Goal: Task Accomplishment & Management: Use online tool/utility

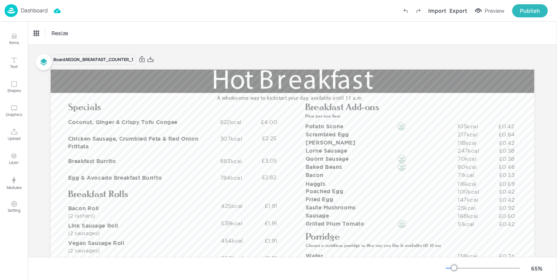
click at [39, 13] on p "Dashboard" at bounding box center [34, 10] width 27 height 5
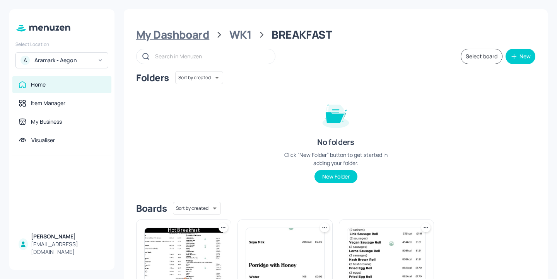
click at [171, 31] on div "My Dashboard" at bounding box center [172, 35] width 73 height 14
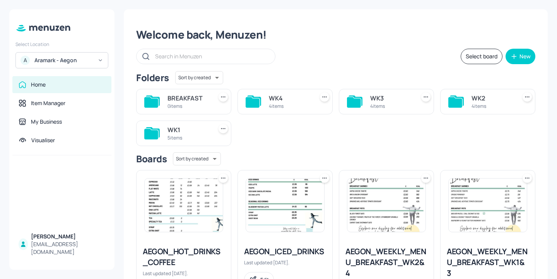
click at [73, 58] on div "Aramark - Aegon" at bounding box center [63, 60] width 58 height 8
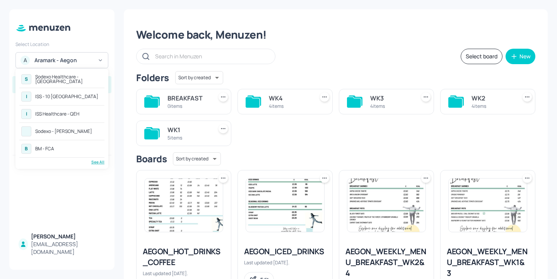
click at [67, 114] on div "ISS Healthcare - QEH" at bounding box center [57, 114] width 44 height 5
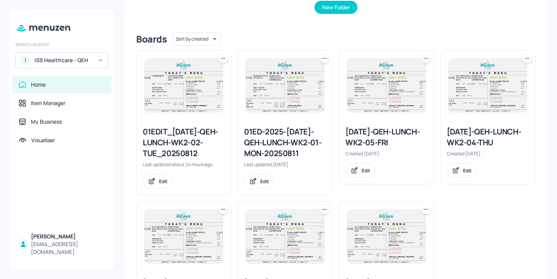
scroll to position [244, 0]
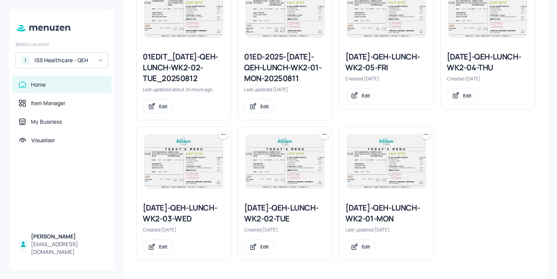
click at [223, 137] on icon at bounding box center [223, 135] width 8 height 8
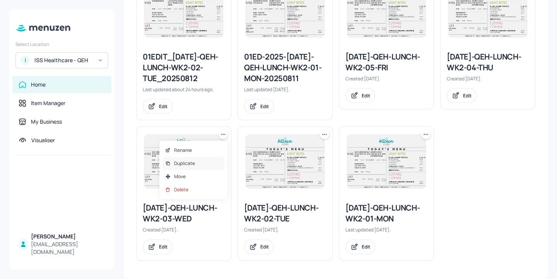
click at [202, 163] on div "Duplicate" at bounding box center [193, 163] width 62 height 13
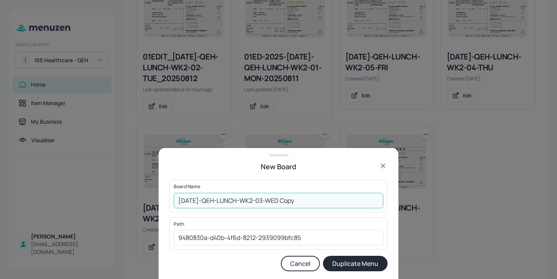
click at [177, 199] on input "2025-JUL-QEH-LUNCH-WK2-03-WED Copy" at bounding box center [279, 200] width 210 height 15
drag, startPoint x: 333, startPoint y: 198, endPoint x: 300, endPoint y: 197, distance: 32.5
click at [300, 197] on input "01ed-2025-JUL-QEH-LUNCH-WK2-03-WED Copy" at bounding box center [279, 200] width 210 height 15
type input "01ed-2025-JUL-QEH-LUNCH-WK2-03-WED-20250813"
click at [368, 267] on button "Duplicate Menu" at bounding box center [355, 263] width 65 height 15
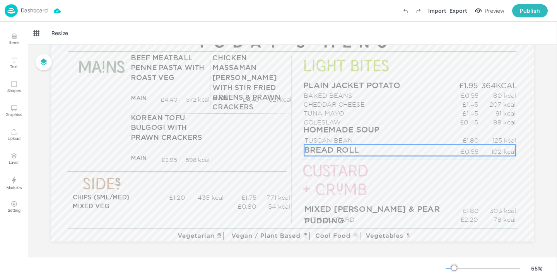
scroll to position [101, 0]
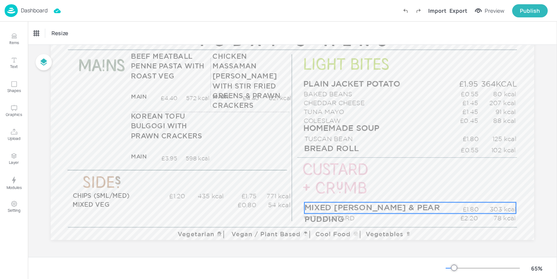
click at [349, 208] on span "MIXED BERRY & PEAR PUDDING" at bounding box center [371, 213] width 135 height 19
click at [82, 32] on div "MIXED BERRY & PEAR PUDDING" at bounding box center [66, 33] width 64 height 7
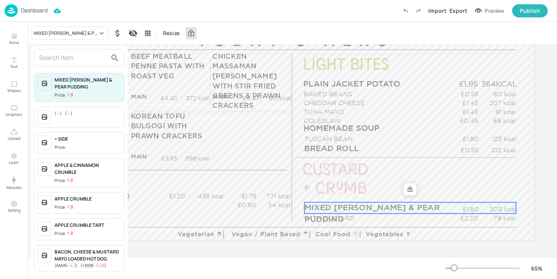
click at [74, 54] on input "text" at bounding box center [73, 58] width 68 height 12
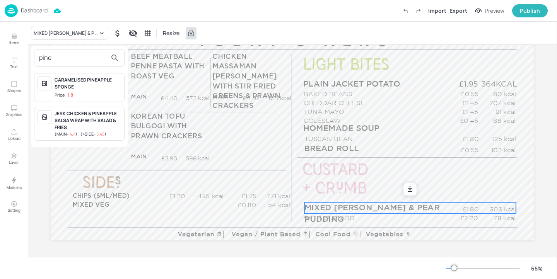
type input "pine"
click at [107, 90] on div "CARAMELISED PINEAPPLE SPONGE Price: 1.8" at bounding box center [88, 88] width 66 height 22
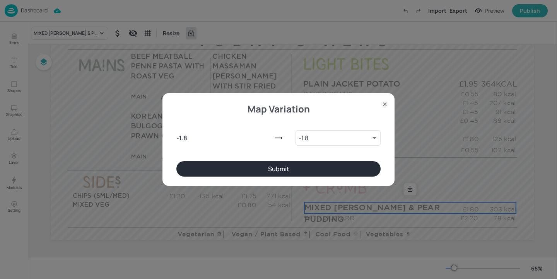
click at [293, 175] on button "Submit" at bounding box center [278, 168] width 204 height 15
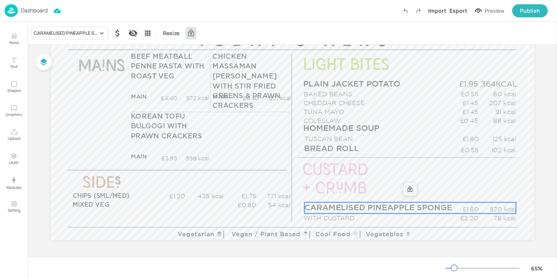
click at [411, 193] on div at bounding box center [410, 189] width 10 height 10
click at [404, 191] on icon "Edit Item" at bounding box center [404, 189] width 7 height 6
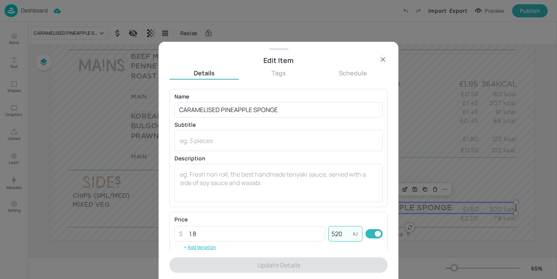
drag, startPoint x: 343, startPoint y: 234, endPoint x: 326, endPoint y: 234, distance: 16.6
click at [328, 234] on input "520" at bounding box center [340, 233] width 25 height 15
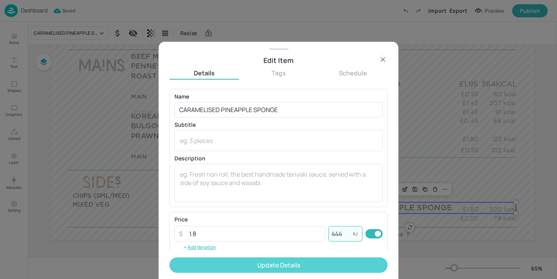
type input "444"
click at [320, 264] on button "Update Details" at bounding box center [278, 264] width 218 height 15
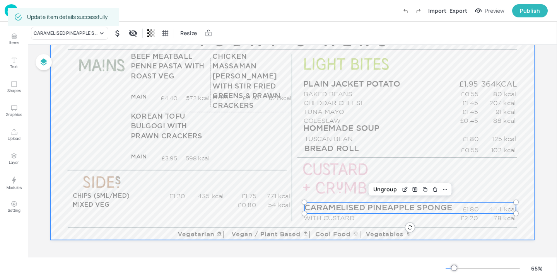
scroll to position [73, 0]
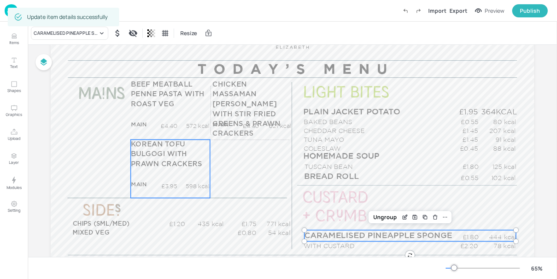
click at [168, 146] on span "KOREAN TOFU BULGOGI WITH PRAWN CRACKERS" at bounding box center [167, 154] width 72 height 27
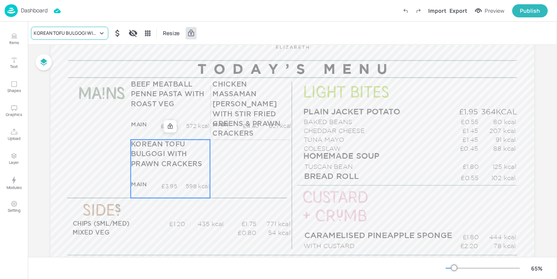
click at [41, 36] on div "KOREAN TOFU BULGOGI WITH PRAWN CRACKERS" at bounding box center [66, 33] width 64 height 7
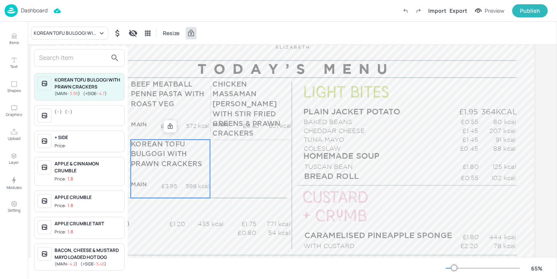
click at [60, 55] on input "text" at bounding box center [73, 58] width 68 height 12
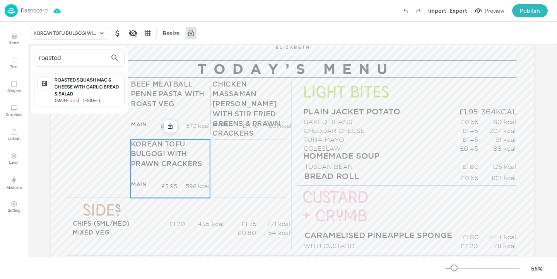
type input "roasted"
click at [83, 90] on div "ROASTED SQUASH MAC & CHEESE WITH GARLIC BREAD & SALAD" at bounding box center [88, 87] width 66 height 21
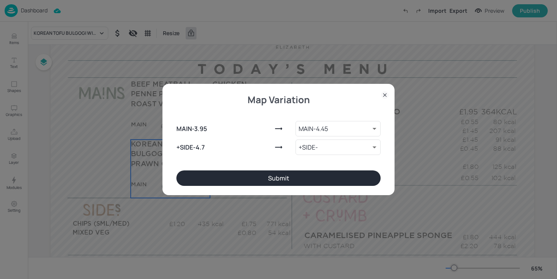
click at [283, 178] on button "Submit" at bounding box center [278, 177] width 204 height 15
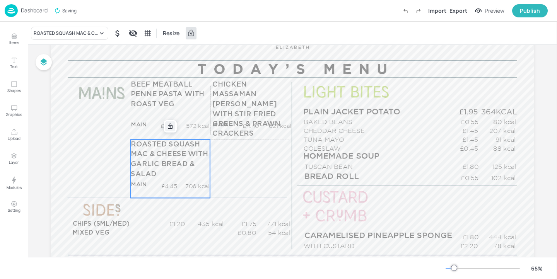
click at [171, 125] on icon at bounding box center [170, 126] width 5 height 5
click at [165, 124] on icon "Edit Item" at bounding box center [165, 126] width 7 height 6
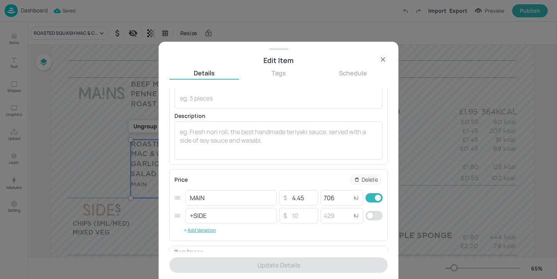
scroll to position [59, 0]
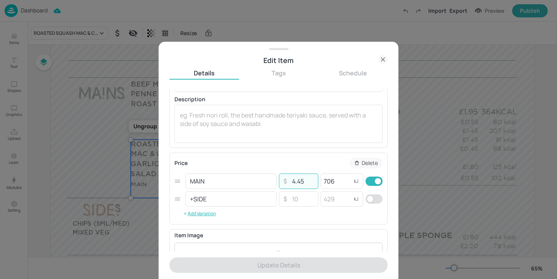
drag, startPoint x: 306, startPoint y: 185, endPoint x: 285, endPoint y: 182, distance: 21.4
click at [285, 182] on div "​ 4.45 ​" at bounding box center [298, 181] width 39 height 15
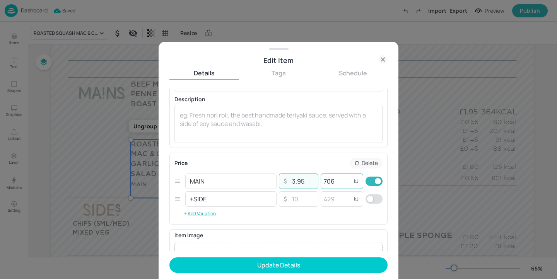
type input "3.95"
drag, startPoint x: 337, startPoint y: 181, endPoint x: 305, endPoint y: 173, distance: 33.5
click at [305, 173] on div "MAIN ​ ​ 3.95 ​ 706 kJ ​" at bounding box center [278, 181] width 208 height 18
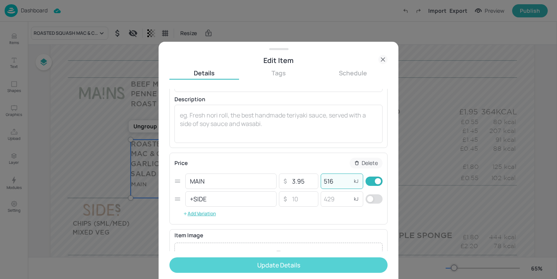
type input "516"
click at [304, 264] on button "Update Details" at bounding box center [278, 264] width 218 height 15
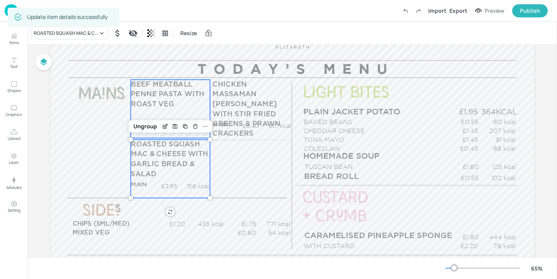
click at [181, 97] on span "BEEF MEATBALL PENNE PASTA WITH ROAST VEG" at bounding box center [168, 94] width 74 height 27
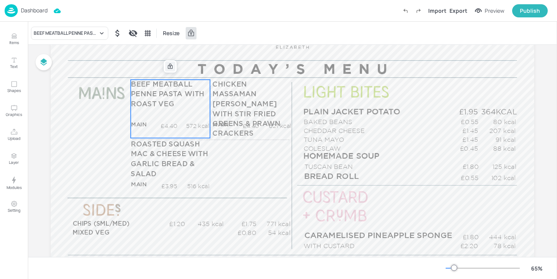
click at [170, 66] on icon at bounding box center [170, 66] width 6 height 6
click at [164, 66] on icon "Edit Item" at bounding box center [165, 65] width 3 height 3
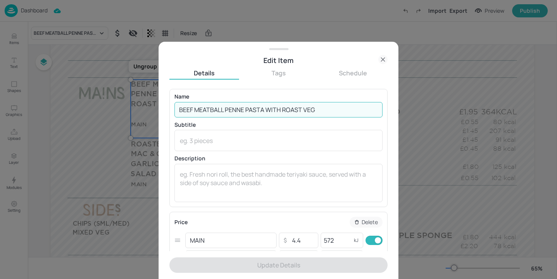
drag, startPoint x: 318, startPoint y: 109, endPoint x: 265, endPoint y: 105, distance: 52.7
click at [265, 105] on input "BEEF MEATBALL PENNE PASTA WITH ROAST VEG" at bounding box center [278, 109] width 208 height 15
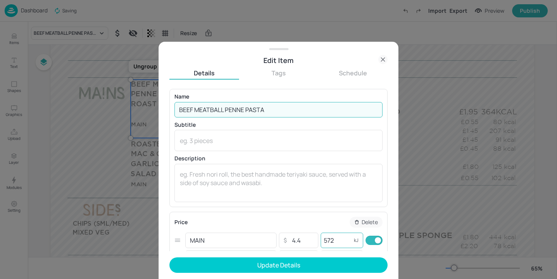
type input "BEEF MEATBALL PENNE PASTA"
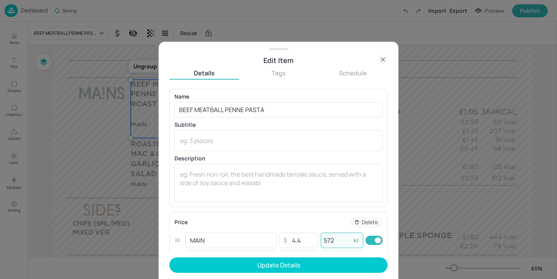
drag, startPoint x: 337, startPoint y: 240, endPoint x: 326, endPoint y: 237, distance: 11.2
click at [326, 237] on input "572" at bounding box center [335, 240] width 31 height 15
type input "538"
click at [310, 273] on form "Name BEEF MEATBALL PENNE PASTA ​ Subtitle x ​ Description x ​ Price Delete MAIN…" at bounding box center [278, 184] width 218 height 190
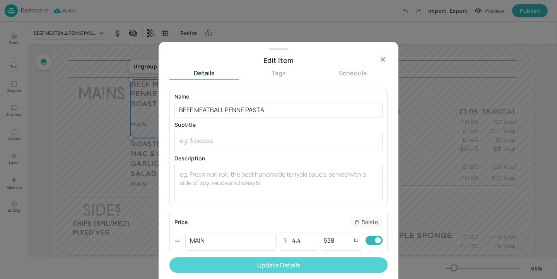
click at [311, 268] on button "Update Details" at bounding box center [278, 264] width 218 height 15
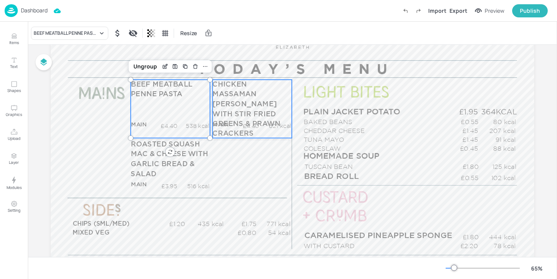
click at [264, 117] on span "CHICKEN MASSAMAN CURRY WITH STIR FRIED GREENS & PRAWN CRACKERS" at bounding box center [246, 109] width 68 height 56
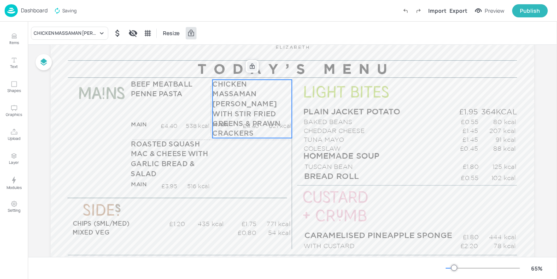
click at [250, 65] on icon at bounding box center [252, 66] width 5 height 5
click at [248, 63] on icon "Edit Item" at bounding box center [247, 66] width 7 height 6
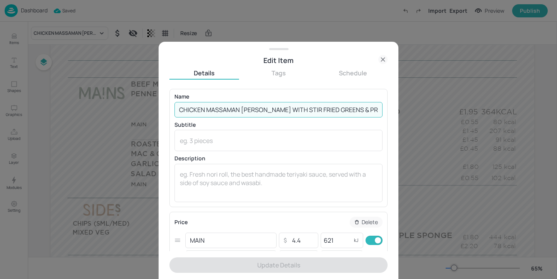
scroll to position [0, 19]
drag, startPoint x: 280, startPoint y: 109, endPoint x: 396, endPoint y: 118, distance: 116.3
click at [396, 118] on div "Edit Item Details Tags Schedule Name CHICKEN MASSAMAN CURRY WITH STIR FRIED GRE…" at bounding box center [278, 160] width 240 height 237
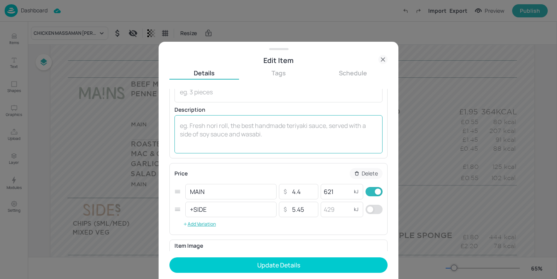
scroll to position [51, 0]
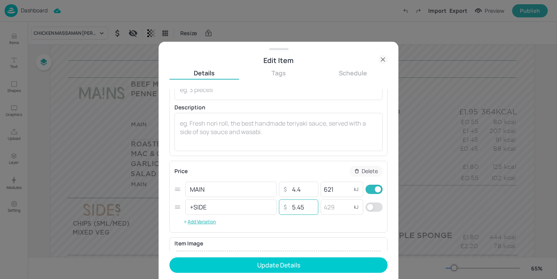
type input "CHICKEN MASSAMAN CURRY WITH RICE"
drag, startPoint x: 304, startPoint y: 206, endPoint x: 283, endPoint y: 206, distance: 21.3
click at [283, 206] on div "​ 5.45 ​" at bounding box center [298, 206] width 39 height 15
drag, startPoint x: 309, startPoint y: 191, endPoint x: 270, endPoint y: 185, distance: 39.9
click at [270, 185] on div "MAIN ​ ​ 4.4 ​ 621 kJ ​" at bounding box center [278, 190] width 208 height 18
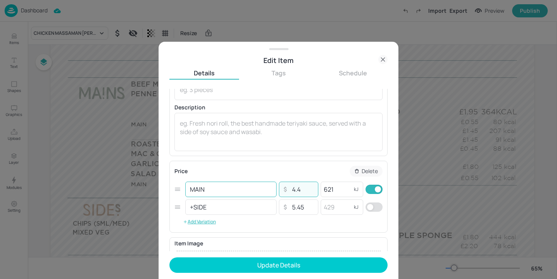
paste input "5.45"
type input "5.45"
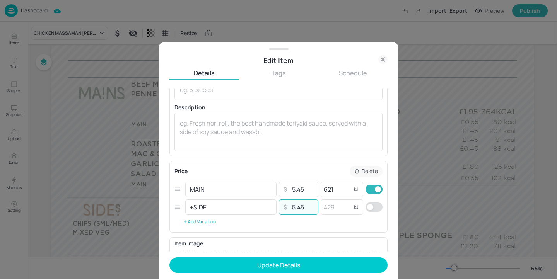
drag, startPoint x: 312, startPoint y: 203, endPoint x: 278, endPoint y: 204, distance: 34.4
click at [279, 204] on div "​ 5.45 ​" at bounding box center [298, 206] width 39 height 15
drag, startPoint x: 331, startPoint y: 191, endPoint x: 326, endPoint y: 191, distance: 4.3
click at [326, 191] on input "621" at bounding box center [335, 189] width 31 height 15
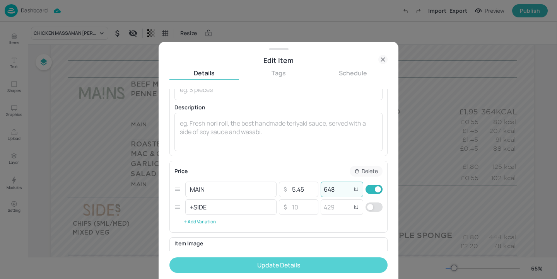
type input "648"
click at [312, 261] on button "Update Details" at bounding box center [278, 264] width 218 height 15
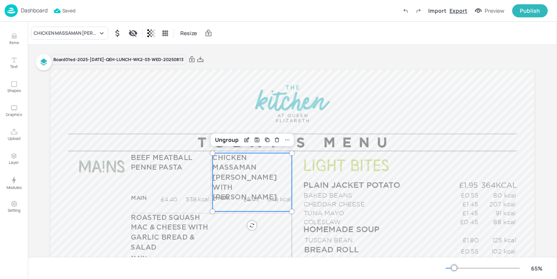
click at [455, 13] on div "Export" at bounding box center [458, 11] width 18 height 8
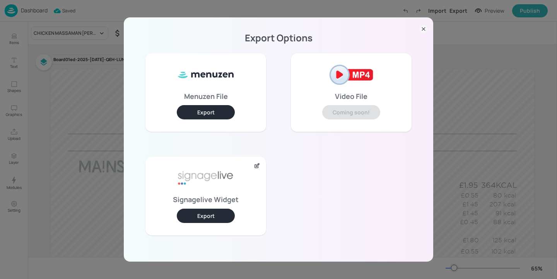
click at [209, 214] on button "Export" at bounding box center [206, 216] width 58 height 14
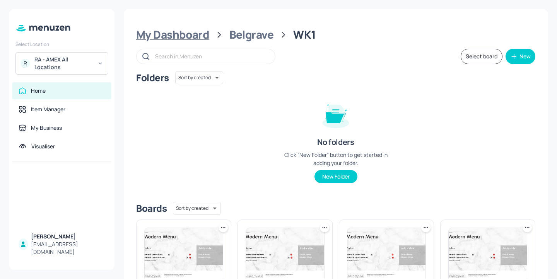
click at [169, 31] on div "My Dashboard" at bounding box center [172, 35] width 73 height 14
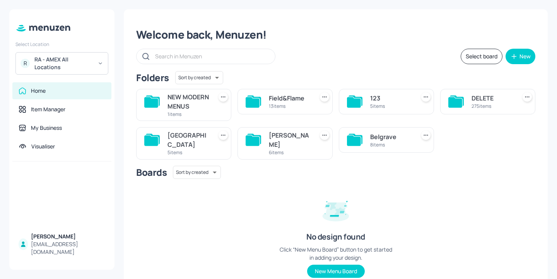
click at [267, 143] on div "[PERSON_NAME] St 6 items" at bounding box center [284, 143] width 95 height 32
click at [273, 152] on div "6 items" at bounding box center [290, 152] width 42 height 7
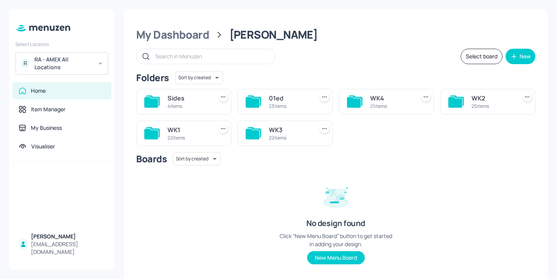
click at [271, 132] on div "WK3" at bounding box center [290, 129] width 42 height 9
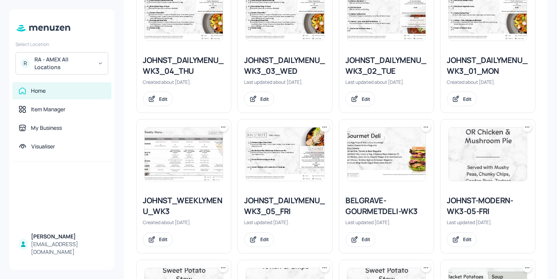
scroll to position [235, 0]
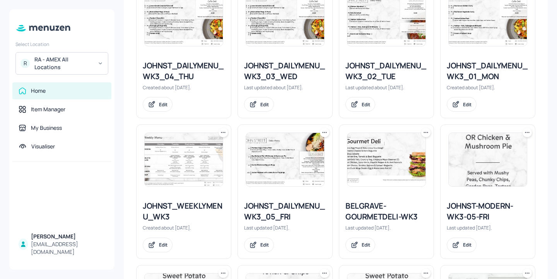
click at [174, 208] on div "JOHNST_WEEKLYMENU_WK3" at bounding box center [184, 212] width 82 height 22
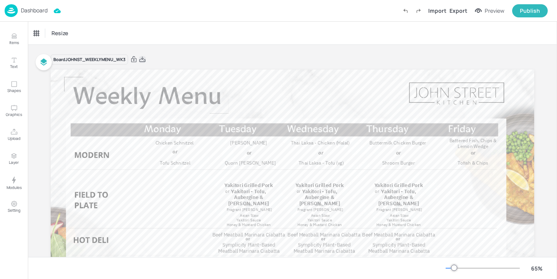
click at [139, 60] on icon at bounding box center [142, 60] width 7 height 8
